Goal: Task Accomplishment & Management: Use online tool/utility

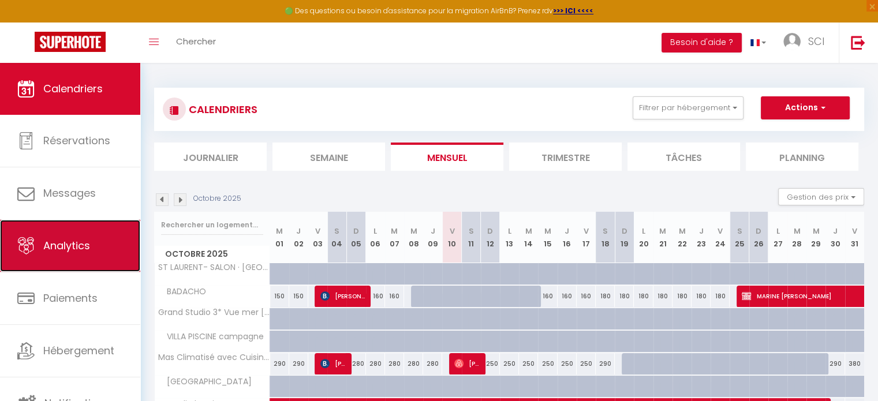
click at [71, 254] on link "Analytics" at bounding box center [70, 246] width 140 height 52
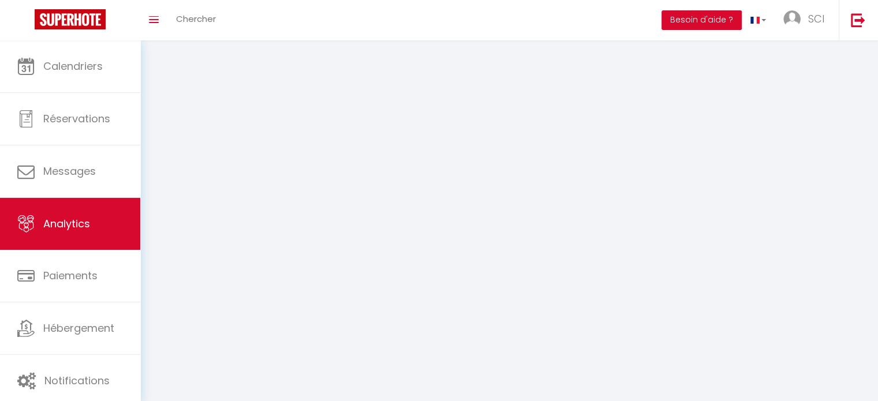
select select "2025"
select select "10"
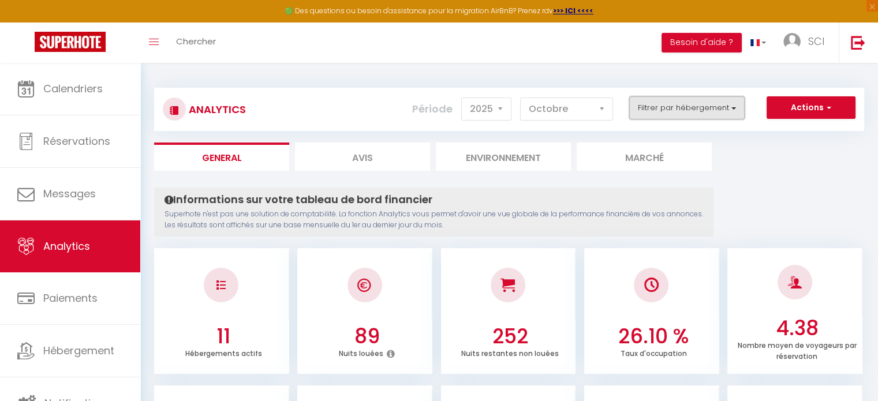
click at [677, 108] on button "Filtrer par hébergement" at bounding box center [686, 107] width 115 height 23
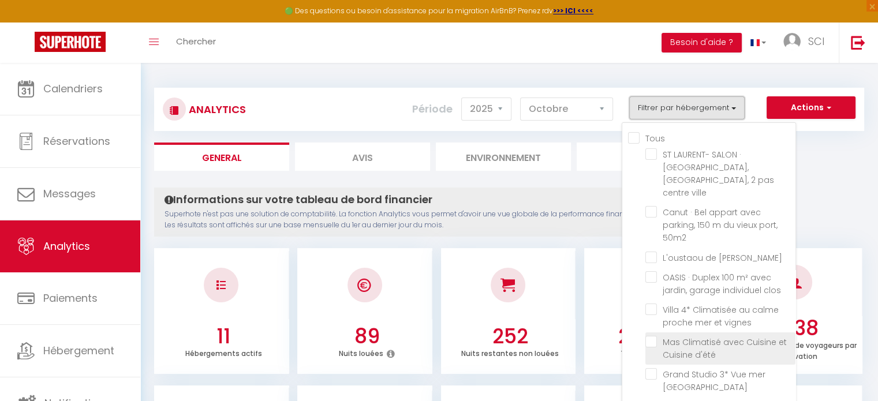
scroll to position [58, 0]
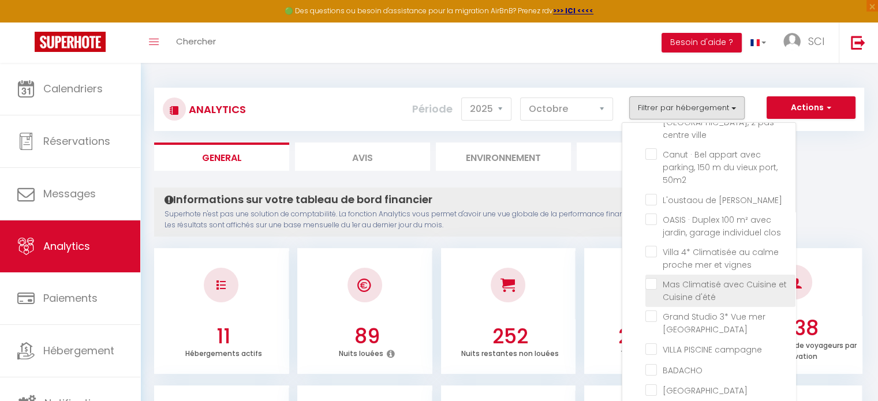
click at [670, 278] on d\'été "checkbox" at bounding box center [720, 284] width 150 height 12
checkbox d\'été "true"
checkbox ville "false"
checkbox 50m2 "false"
checkbox Claire "false"
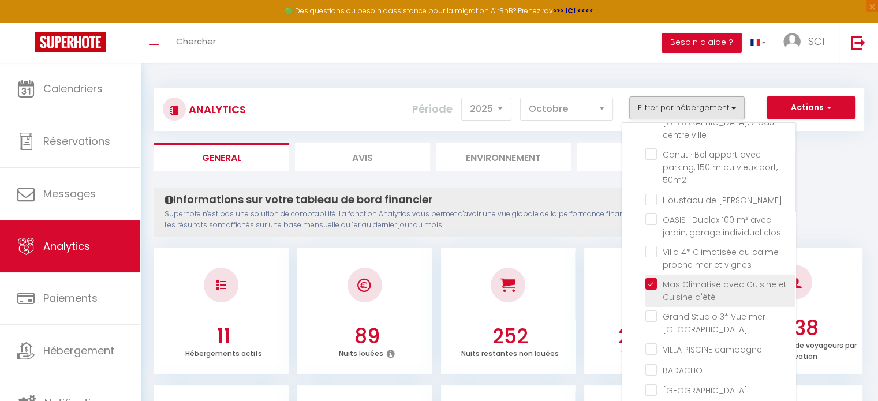
checkbox clos "false"
checkbox vignes "false"
checkbox Parking "false"
checkbox campagne "false"
checkbox input "false"
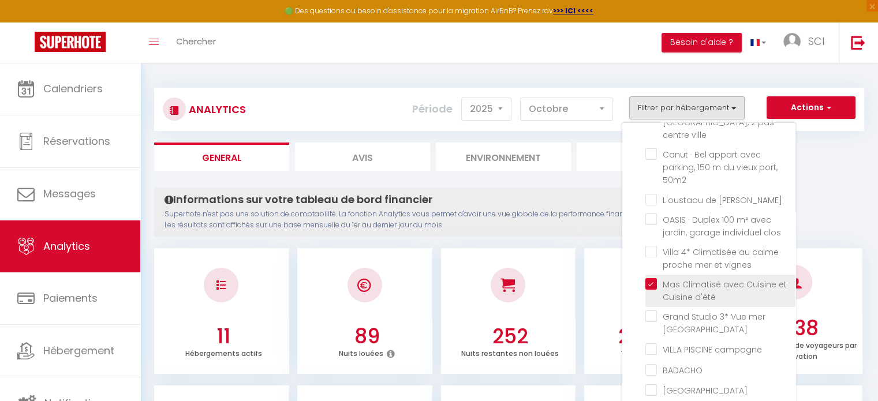
checkbox ROUSSETTE "false"
checkbox vignes "false"
checkbox ville "false"
checkbox 50m2 "false"
checkbox Claire "false"
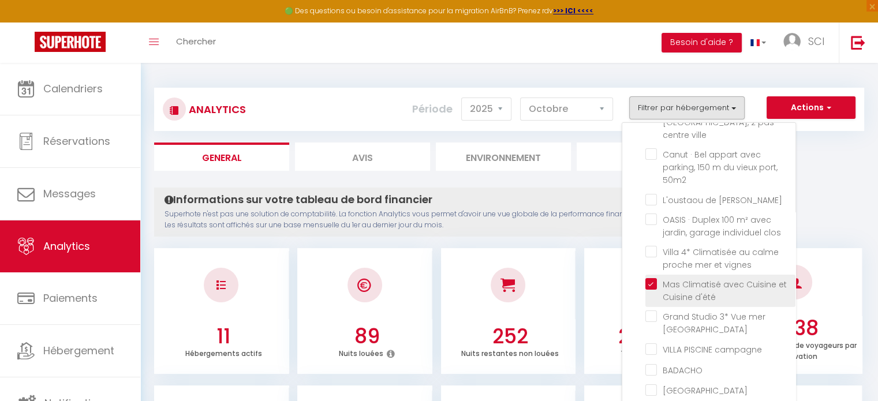
checkbox clos "false"
checkbox vignes "false"
checkbox Parking "false"
checkbox campagne "false"
checkbox input "false"
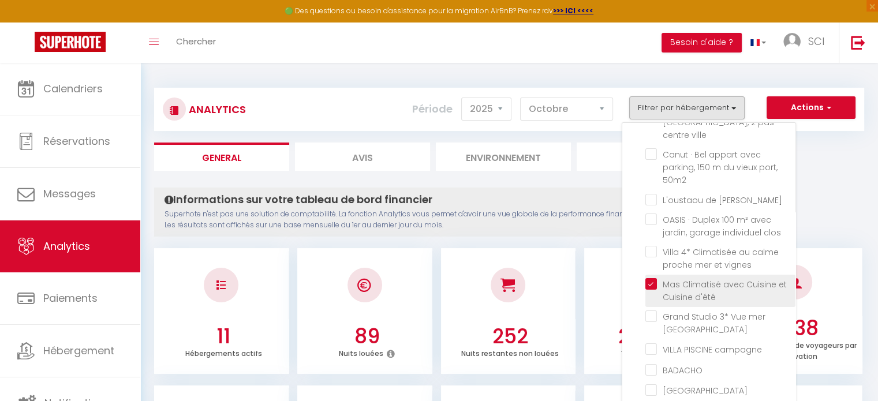
checkbox ROUSSETTE "false"
checkbox vignes "false"
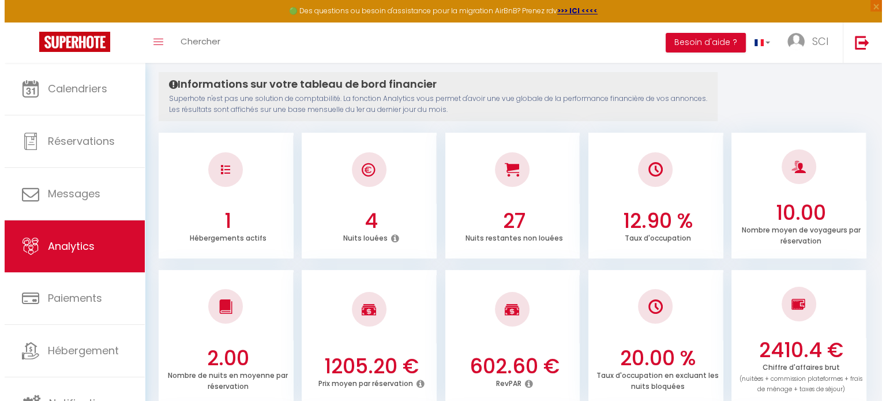
scroll to position [0, 0]
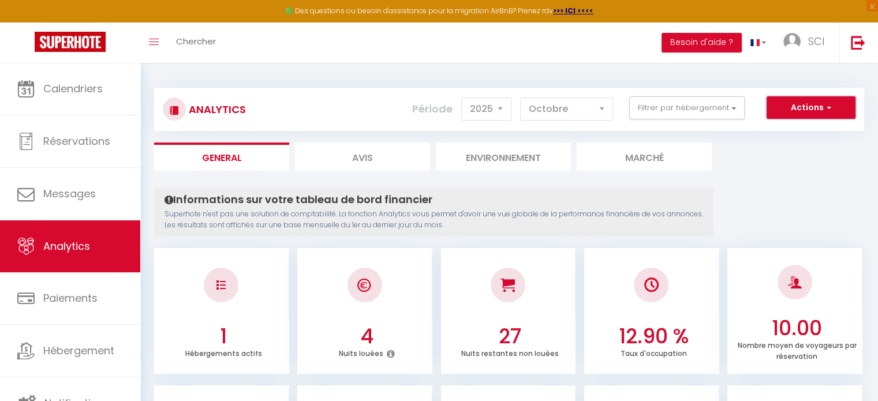
click at [833, 108] on button "Actions" at bounding box center [810, 107] width 89 height 23
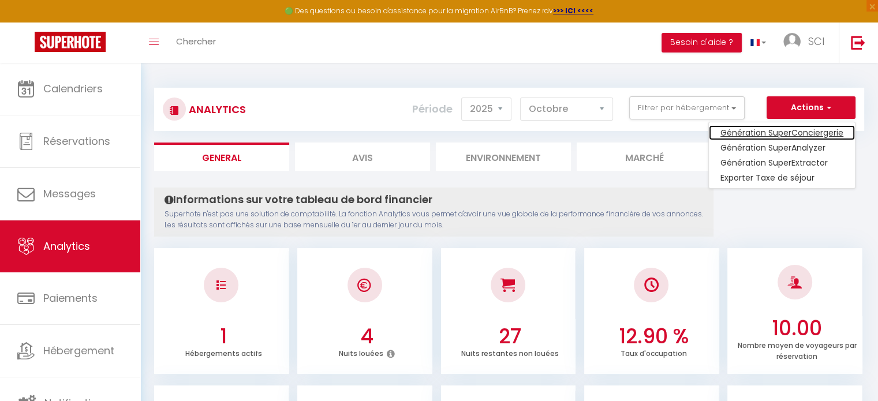
click at [798, 136] on link "Génération SuperConciergerie" at bounding box center [782, 132] width 146 height 15
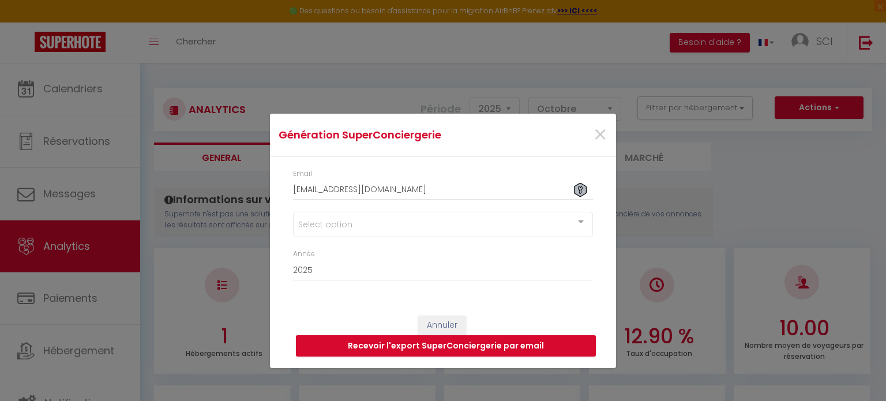
click at [391, 224] on div "Select option" at bounding box center [443, 224] width 300 height 25
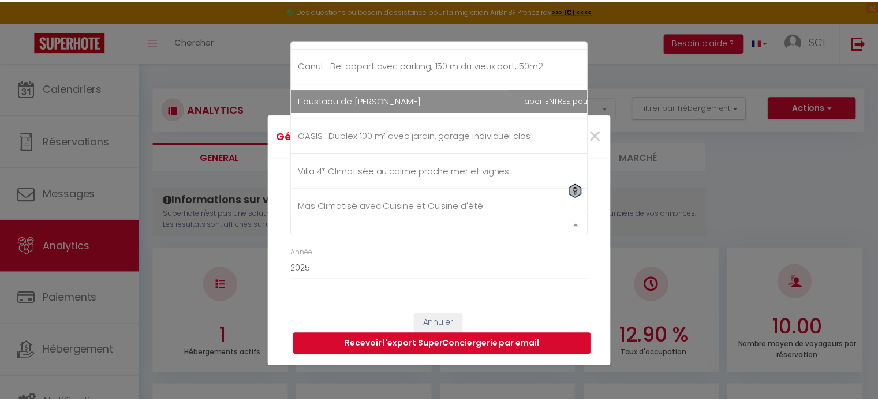
scroll to position [173, 0]
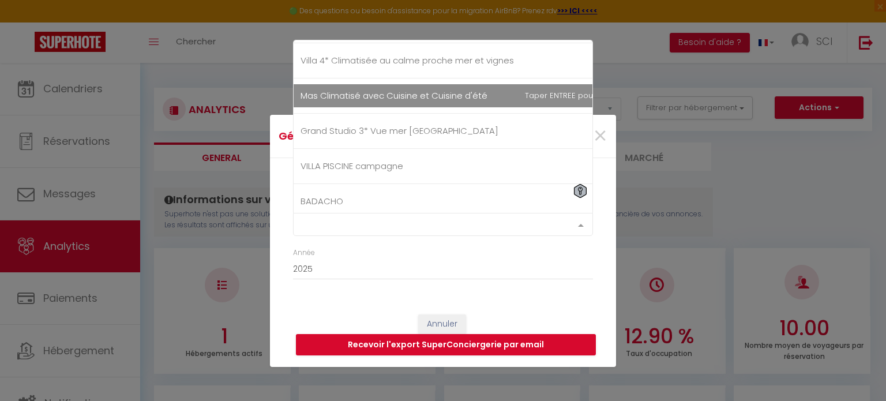
click at [387, 103] on span "Mas Climatisé avec Cuisine et Cuisine d'été" at bounding box center [473, 95] width 359 height 23
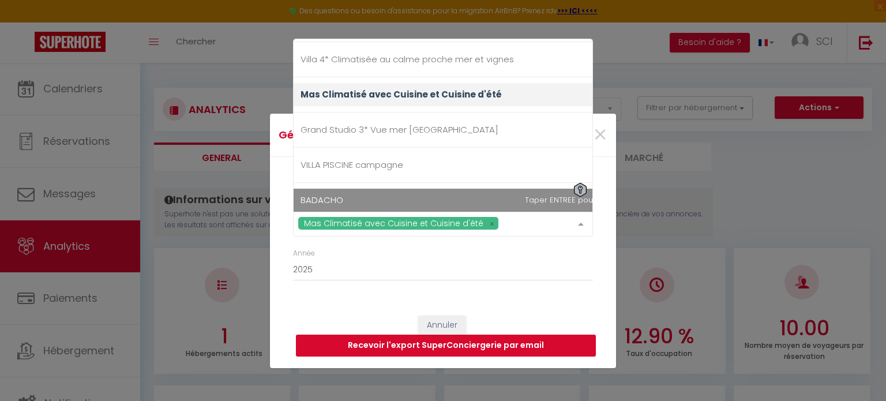
click at [402, 343] on button "Recevoir l'export SuperConciergerie par email" at bounding box center [446, 346] width 300 height 22
